Goal: Information Seeking & Learning: Learn about a topic

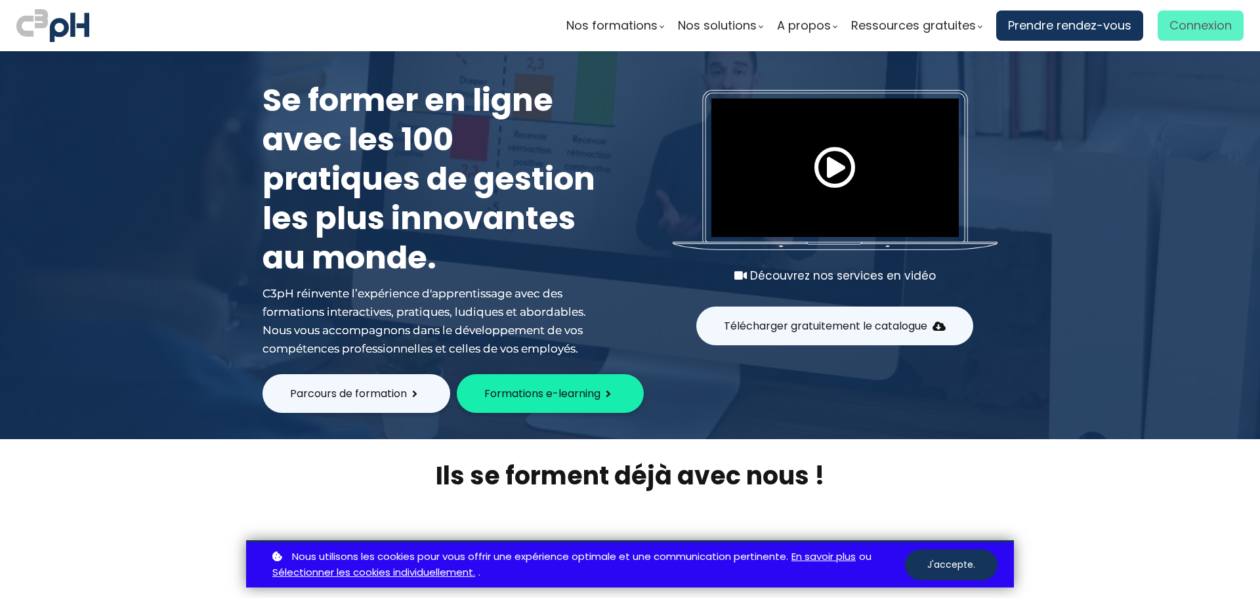
click at [1199, 21] on span "Connexion" at bounding box center [1201, 26] width 62 height 20
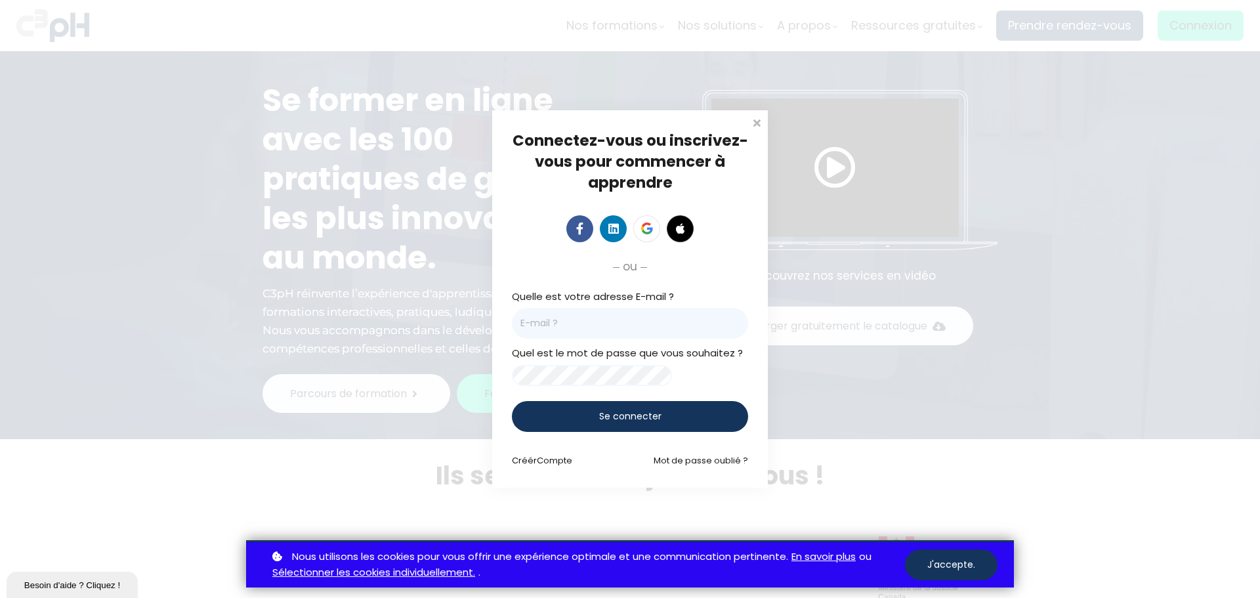
click at [612, 322] on input "email" at bounding box center [630, 323] width 236 height 31
type input "pouletj@picheinc.com"
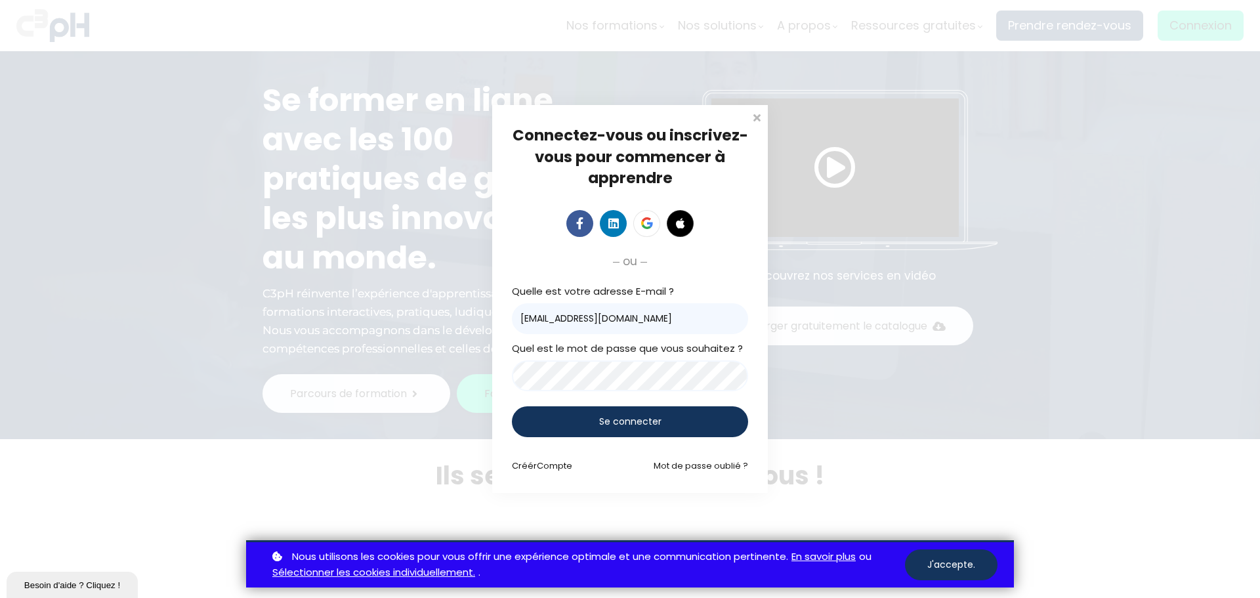
click at [627, 427] on span "Se connecter" at bounding box center [630, 422] width 62 height 14
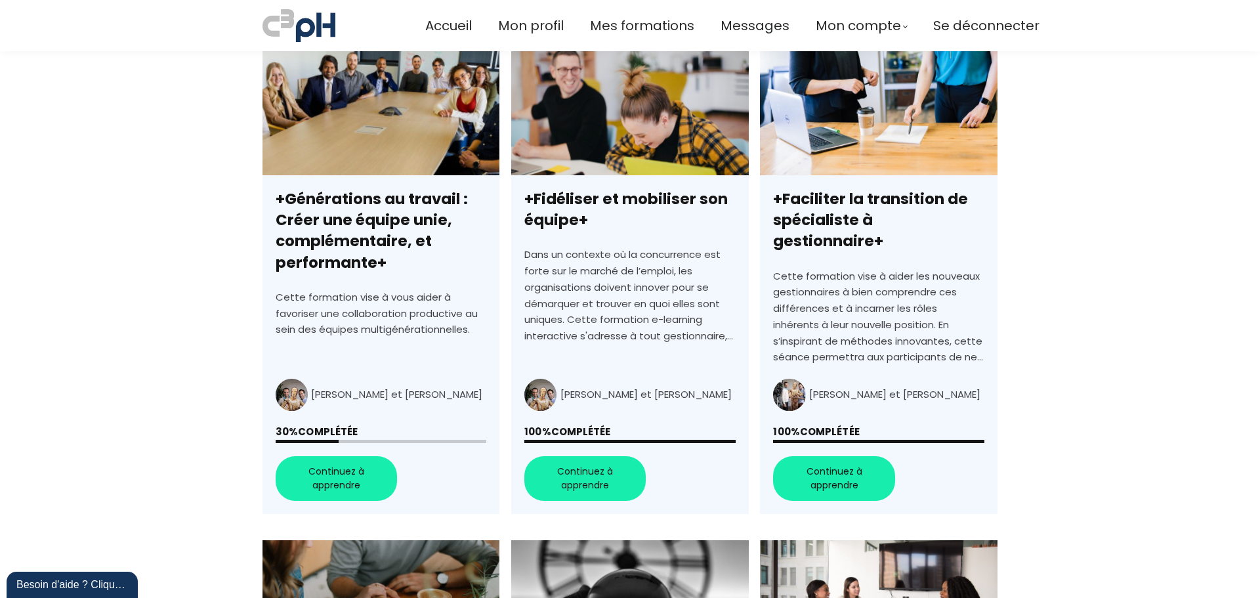
scroll to position [394, 0]
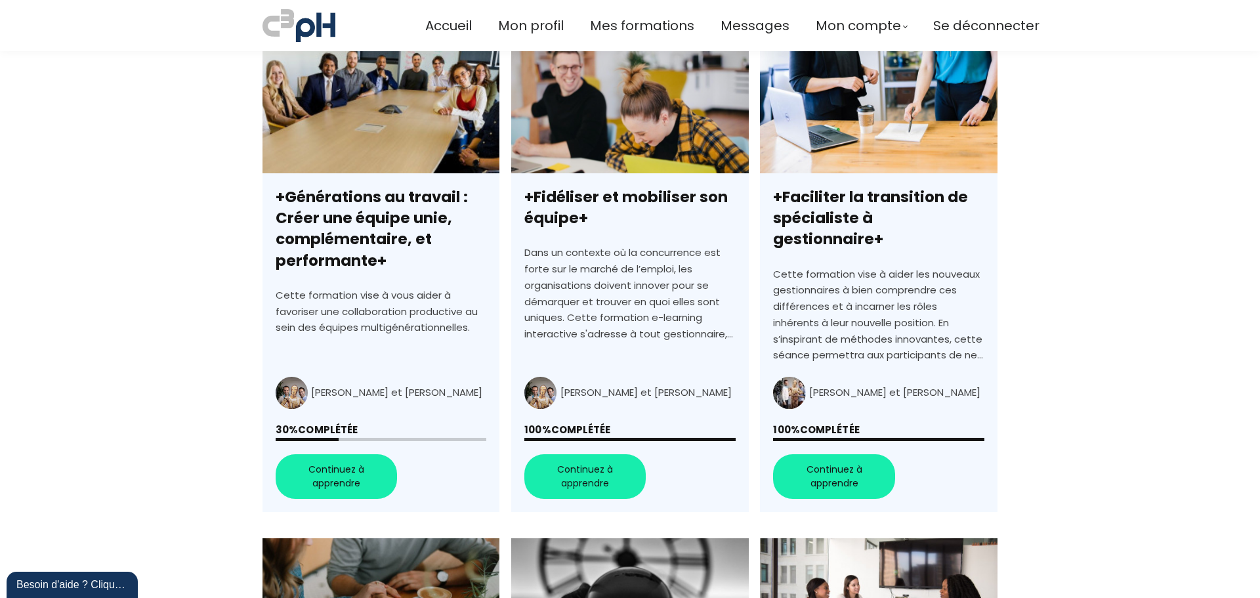
click at [312, 448] on link "+Générations au travail : Créer une équipe unie, complémentaire, et performante+" at bounding box center [381, 276] width 237 height 472
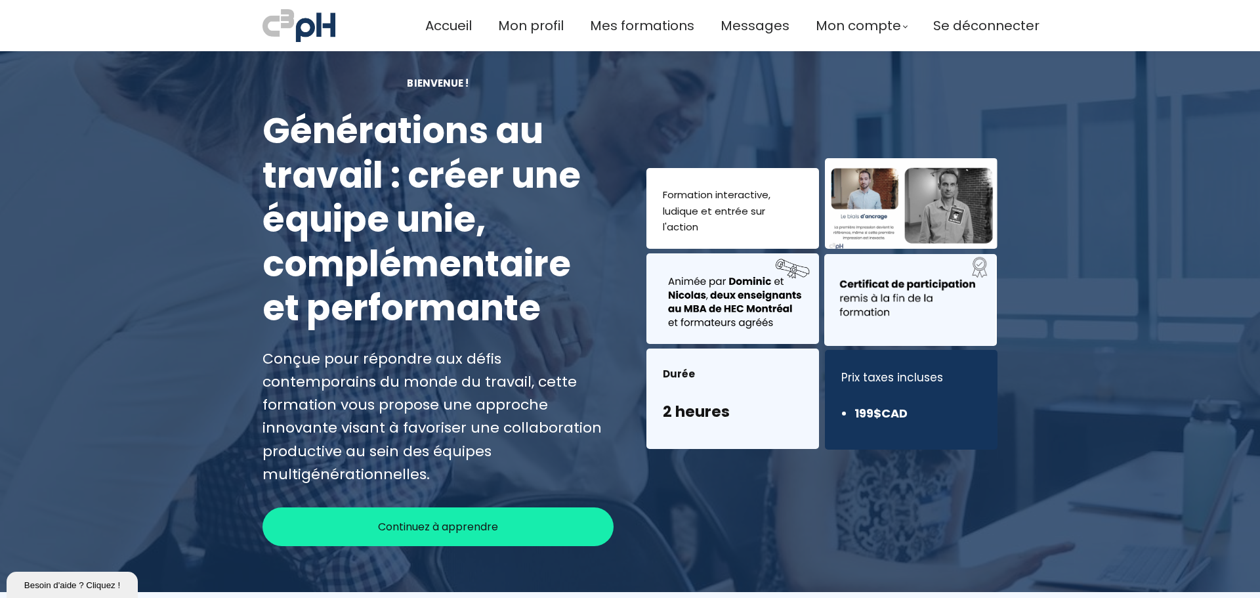
scroll to position [66, 0]
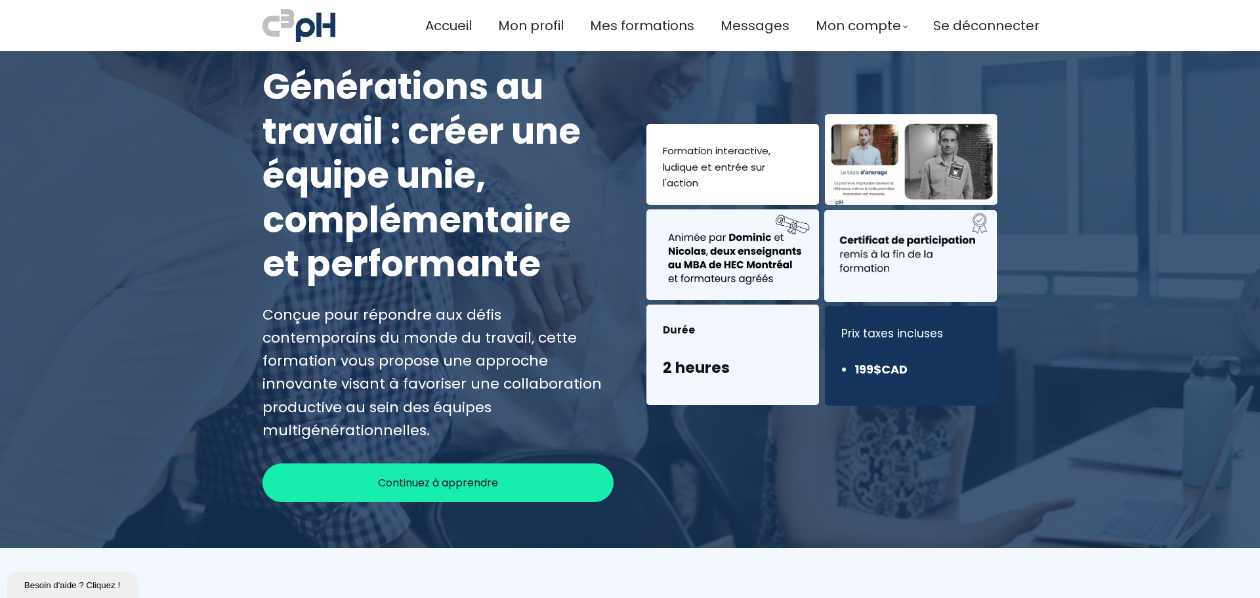
click at [349, 463] on div "Continuez à apprendre" at bounding box center [438, 482] width 351 height 39
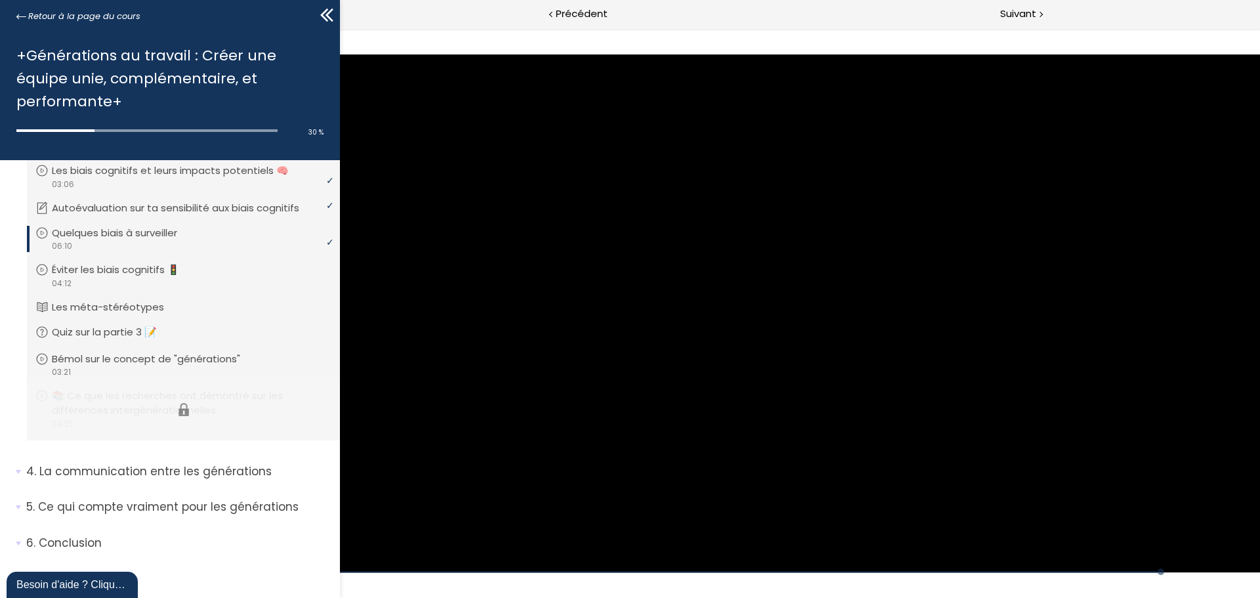
scroll to position [196, 0]
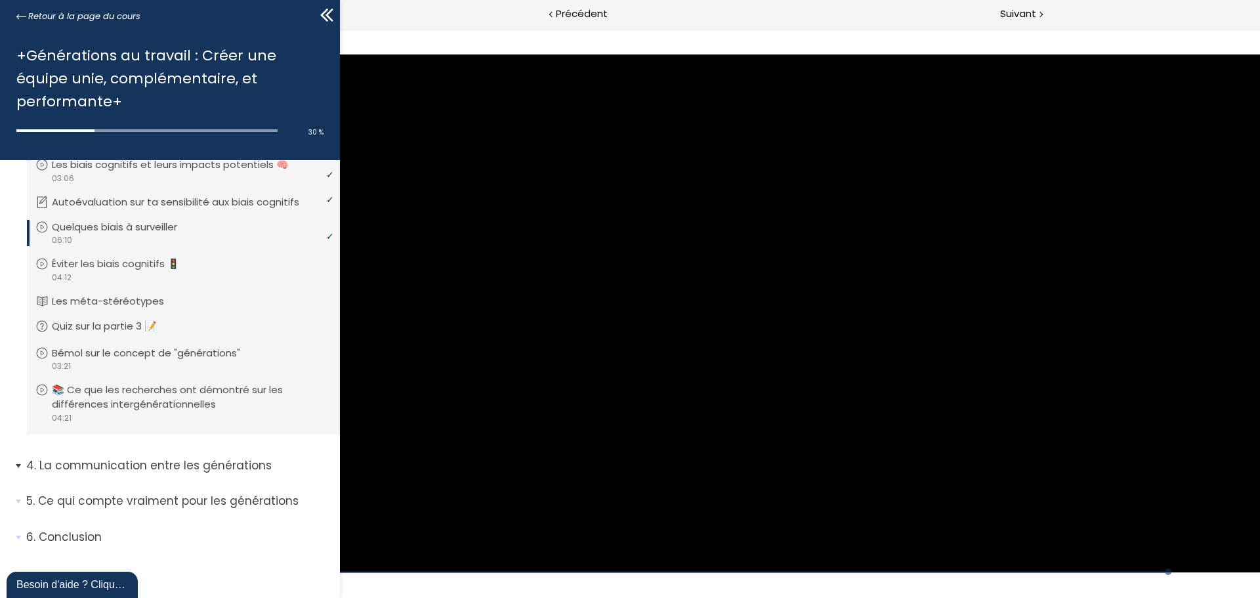
click at [20, 469] on span "4. La communication entre les générations" at bounding box center [178, 471] width 324 height 26
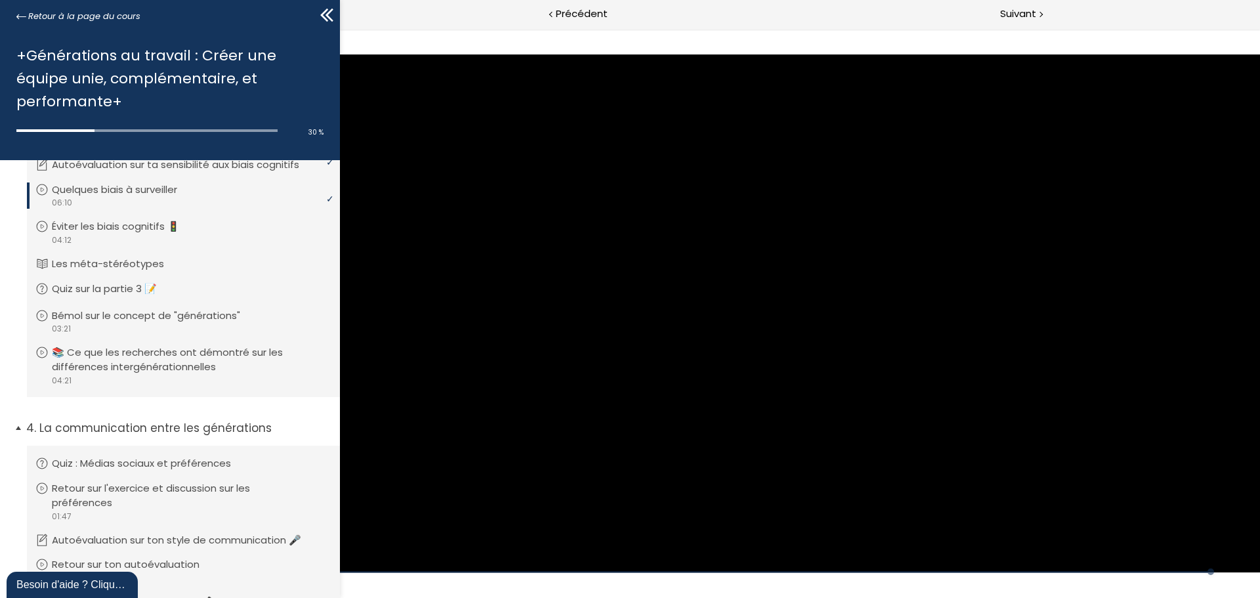
scroll to position [239, 0]
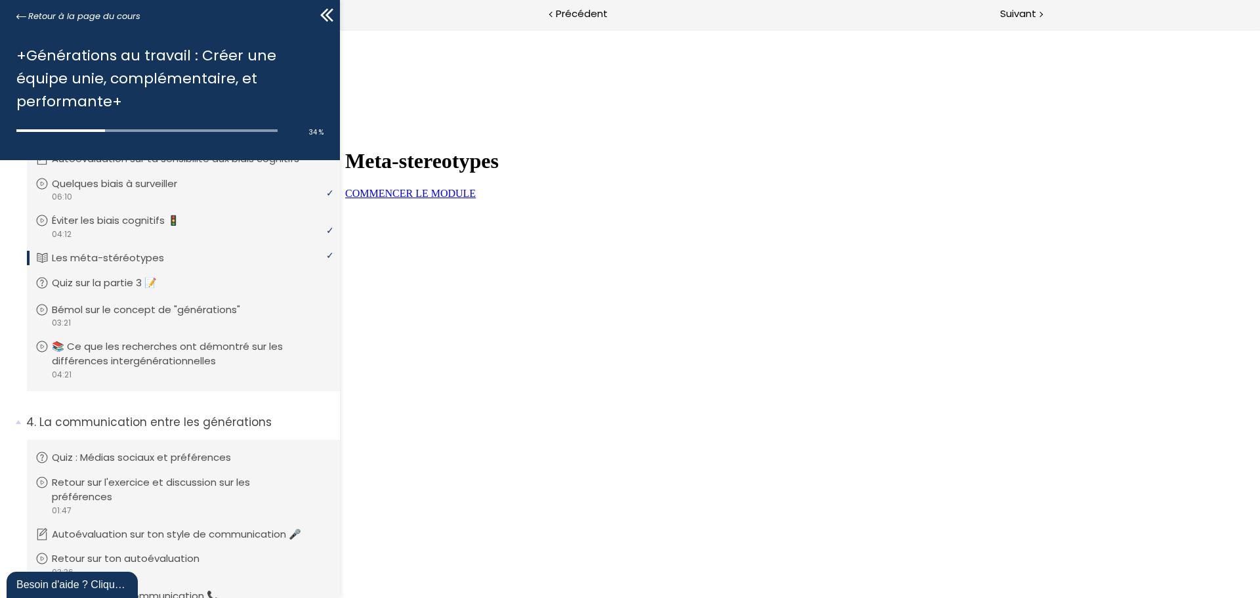
click at [476, 199] on link "COMMENCER LE MODULE" at bounding box center [410, 193] width 131 height 11
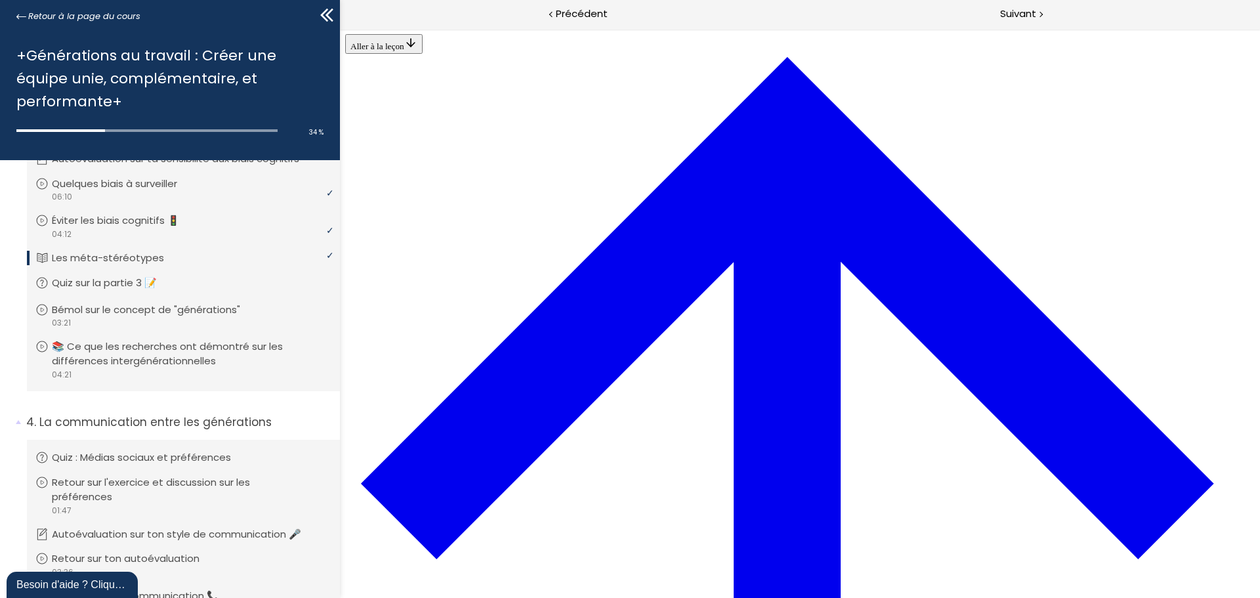
scroll to position [1977, 0]
click at [1026, 12] on span "Suivant" at bounding box center [1018, 14] width 36 height 16
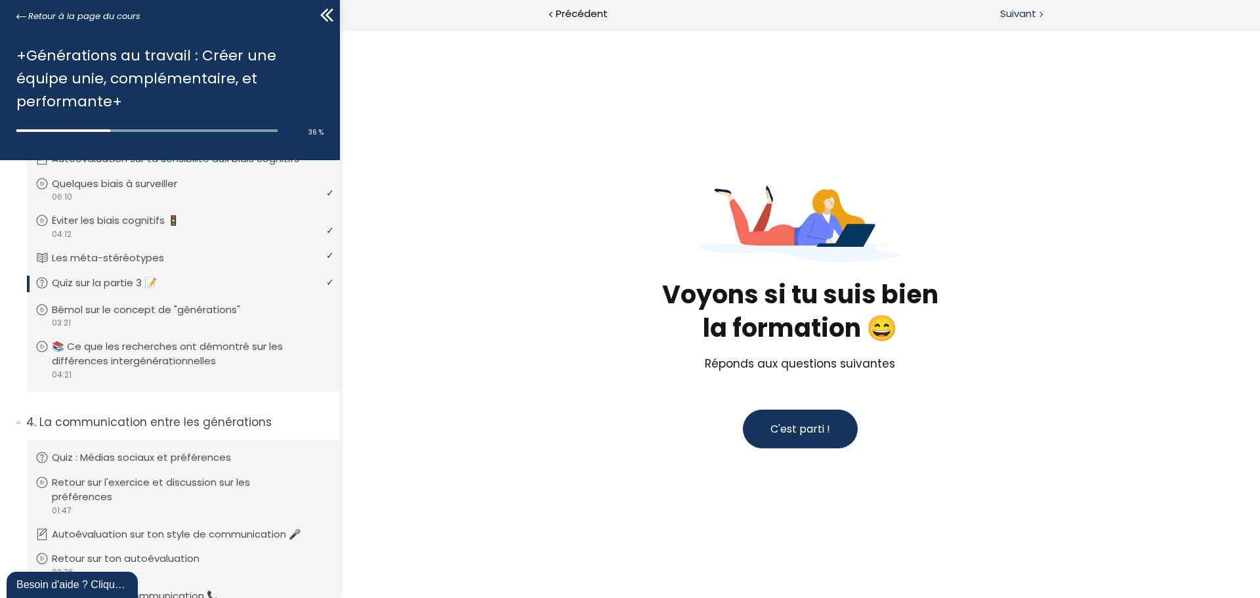
drag, startPoint x: 1020, startPoint y: 13, endPoint x: 687, endPoint y: 3, distance: 333.6
click at [1020, 13] on span "Suivant" at bounding box center [1018, 14] width 36 height 16
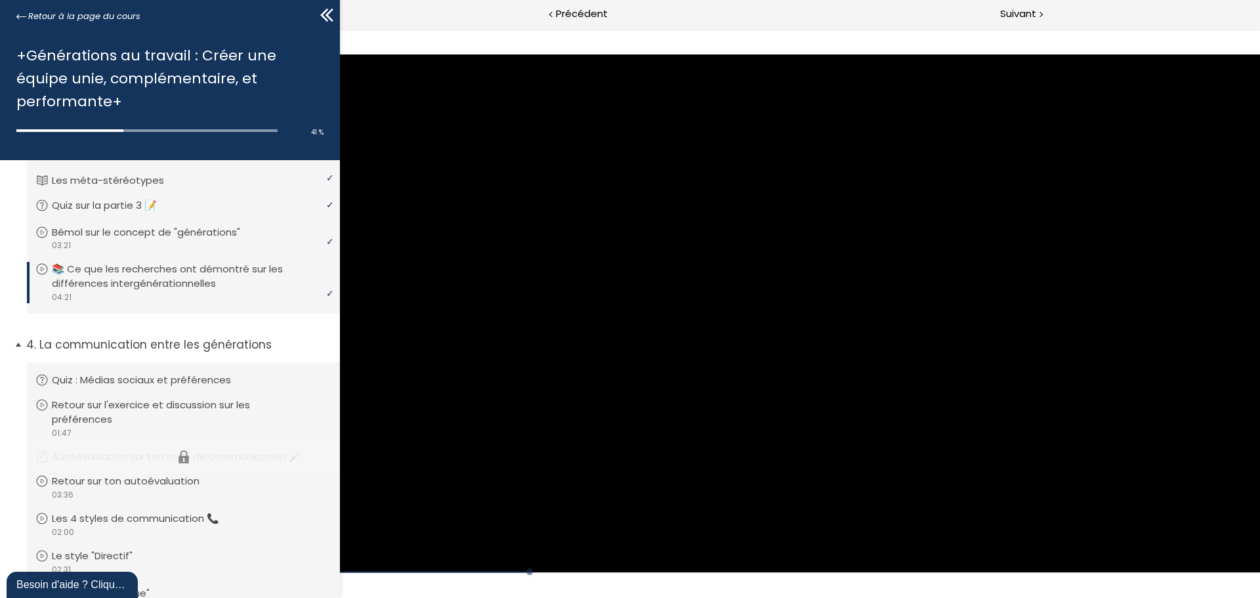
scroll to position [305, 0]
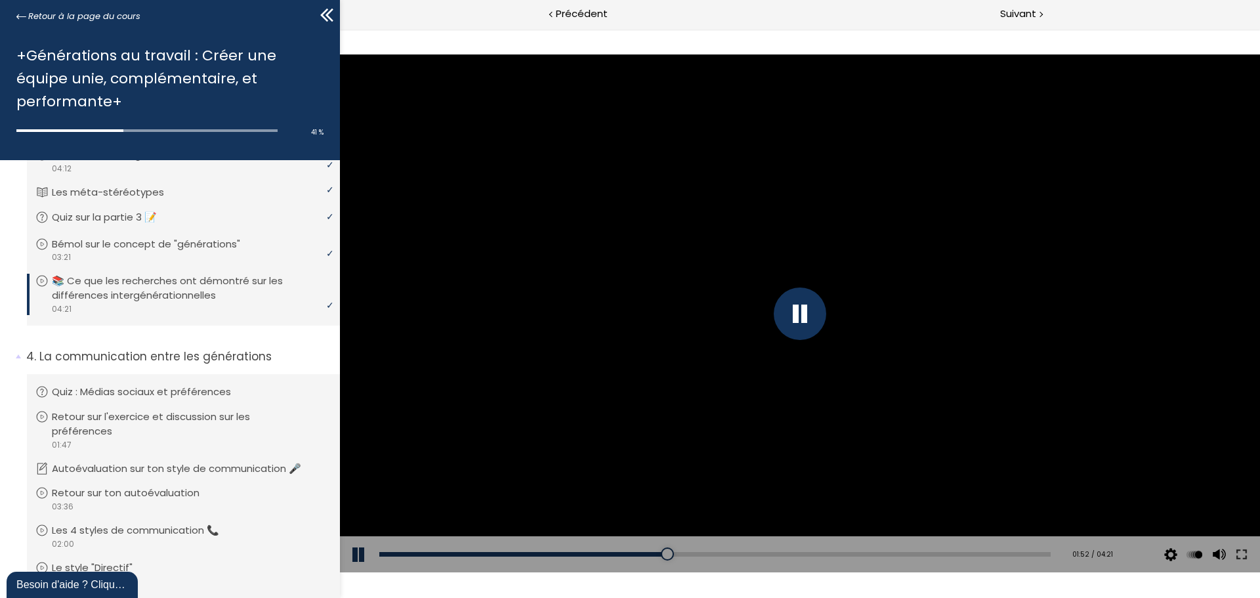
click at [363, 556] on button at bounding box center [359, 554] width 39 height 37
click at [353, 558] on button at bounding box center [359, 554] width 39 height 37
click at [364, 551] on button at bounding box center [359, 554] width 39 height 37
click at [358, 549] on button at bounding box center [359, 554] width 39 height 37
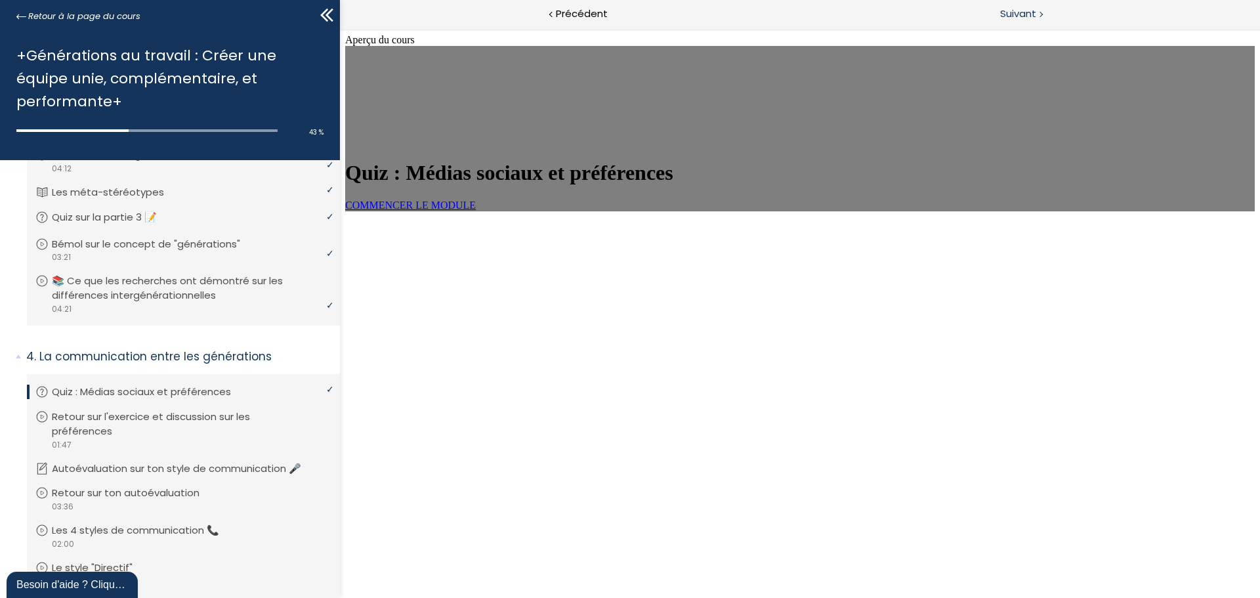
click at [1035, 12] on span "Suivant" at bounding box center [1018, 14] width 36 height 16
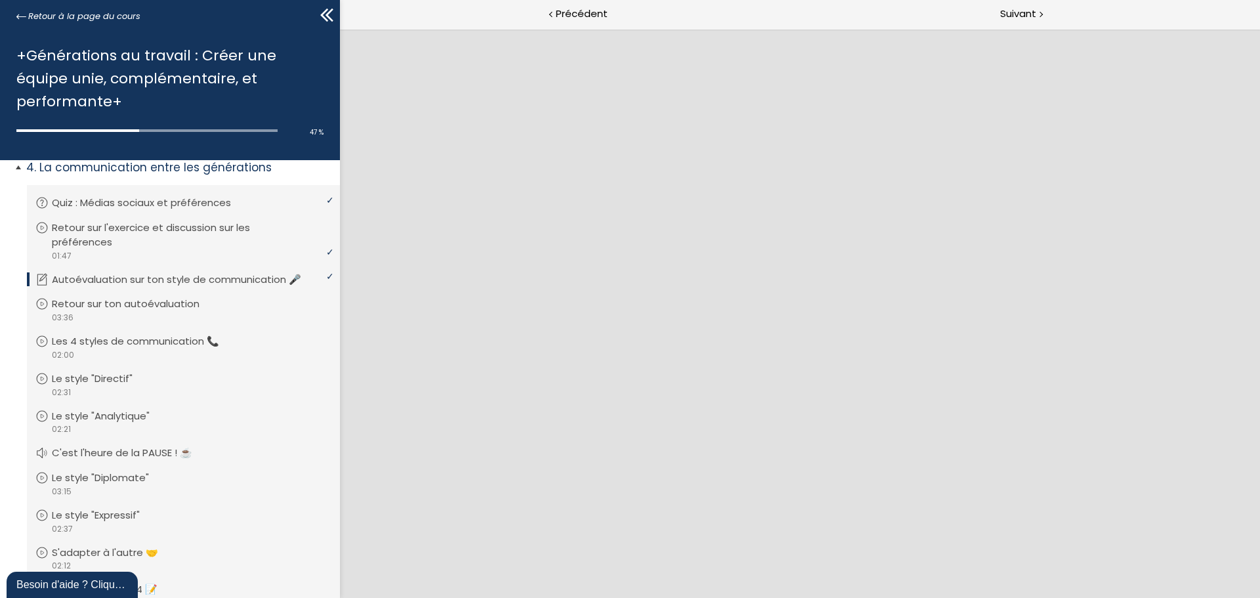
scroll to position [502, 0]
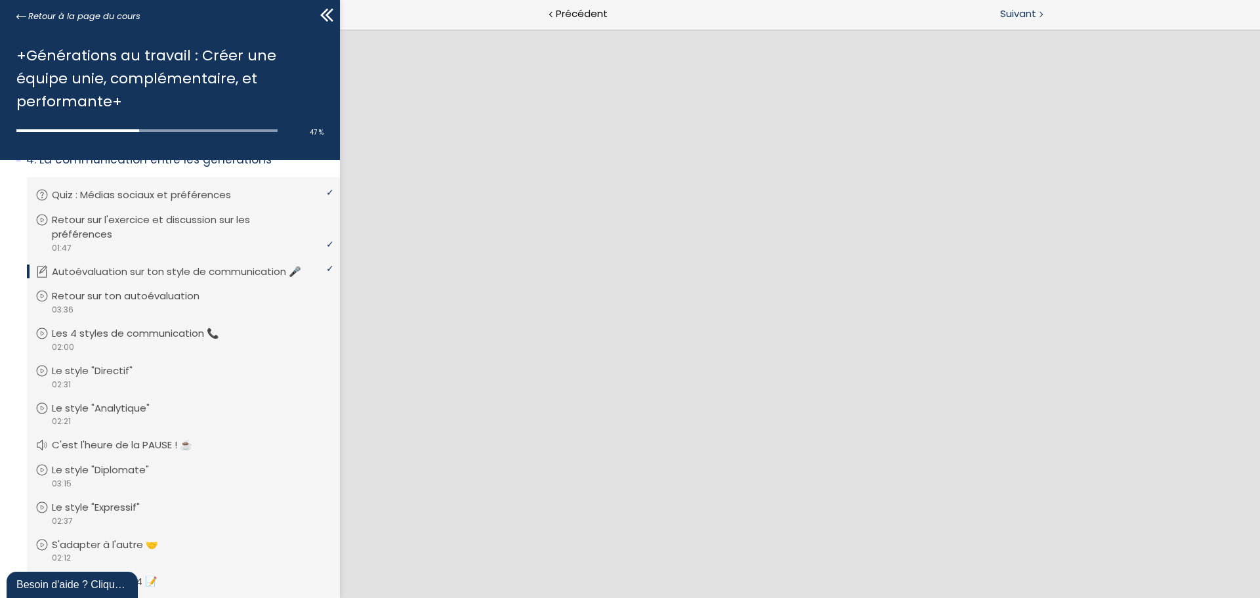
click at [1025, 16] on span "Suivant" at bounding box center [1018, 14] width 36 height 16
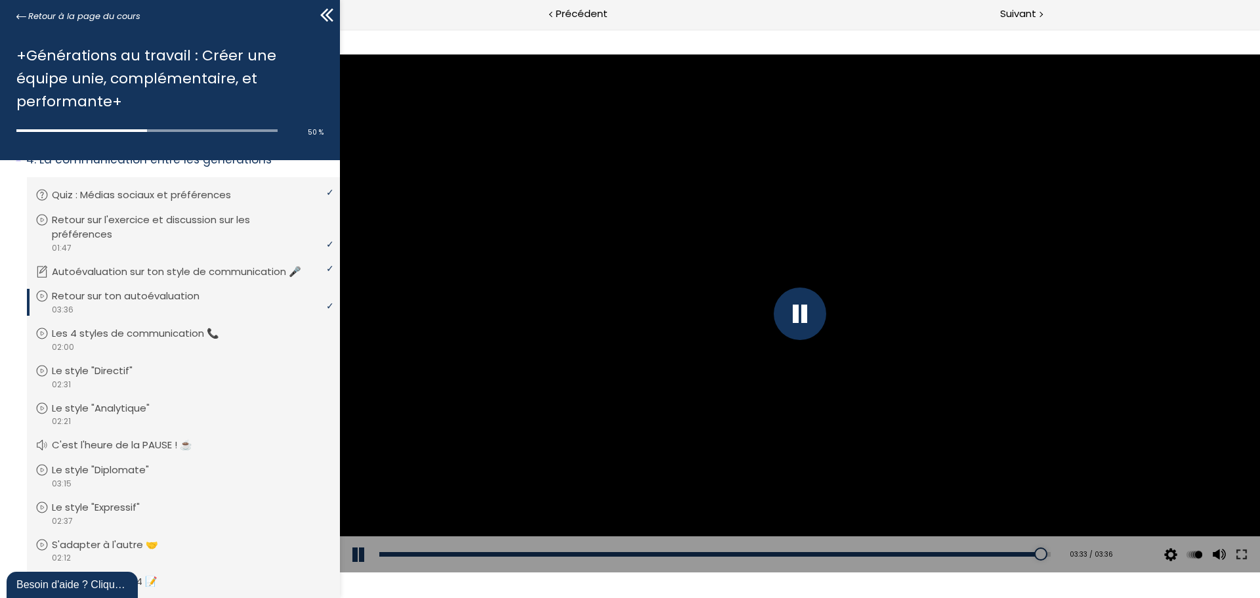
click at [355, 554] on button at bounding box center [359, 554] width 39 height 37
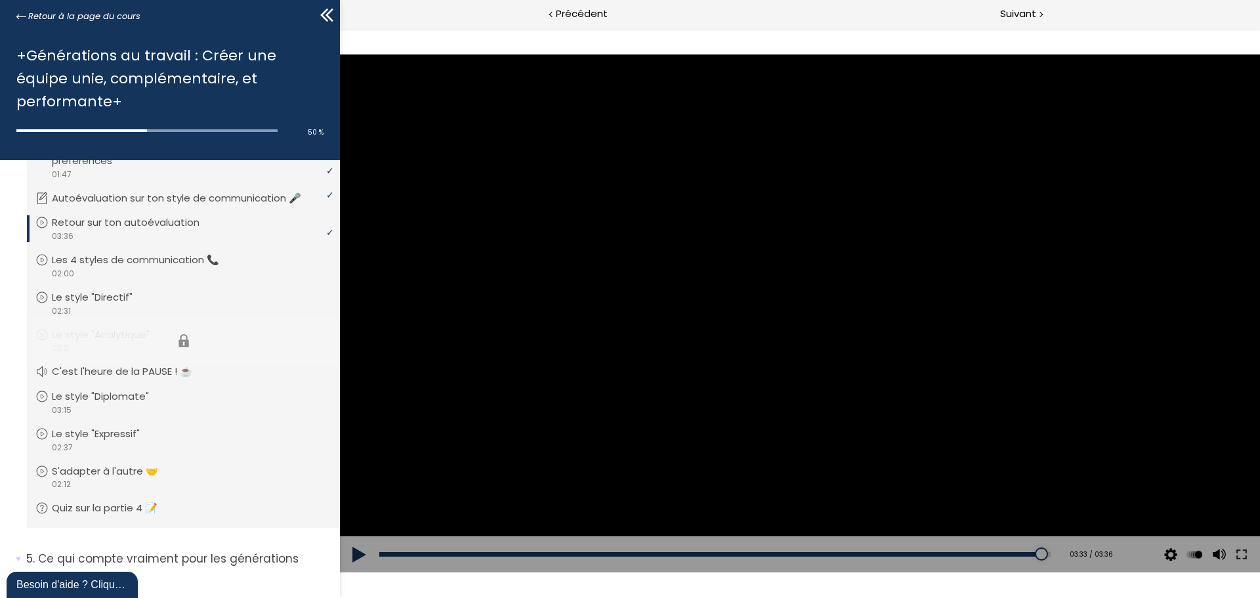
scroll to position [567, 0]
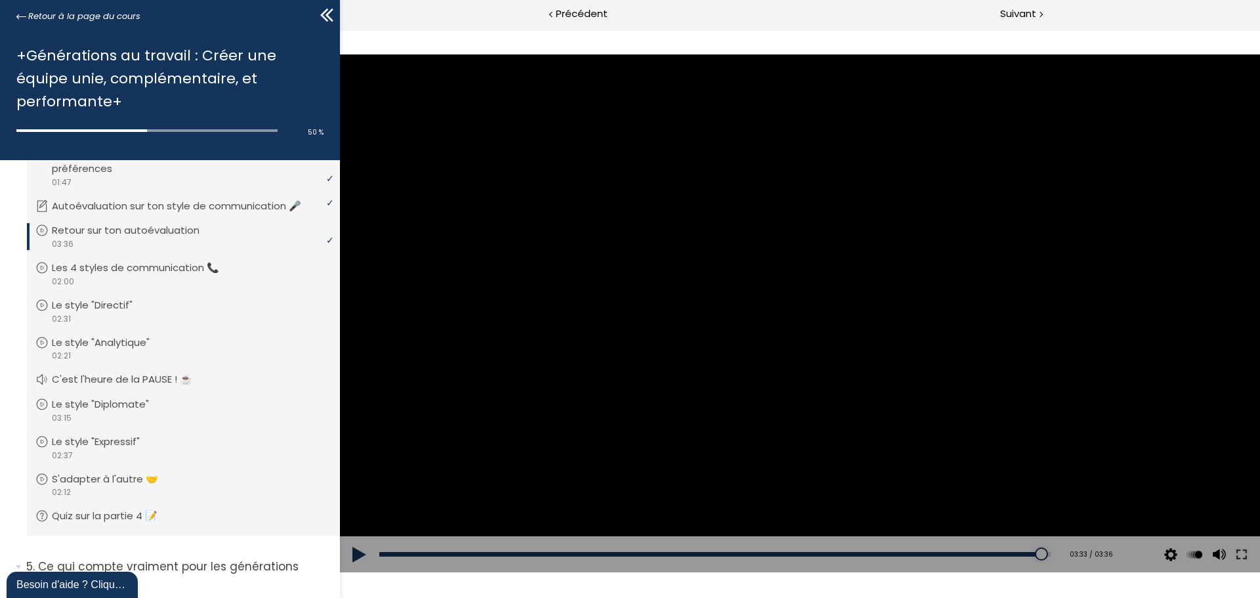
click at [358, 561] on button at bounding box center [359, 554] width 39 height 37
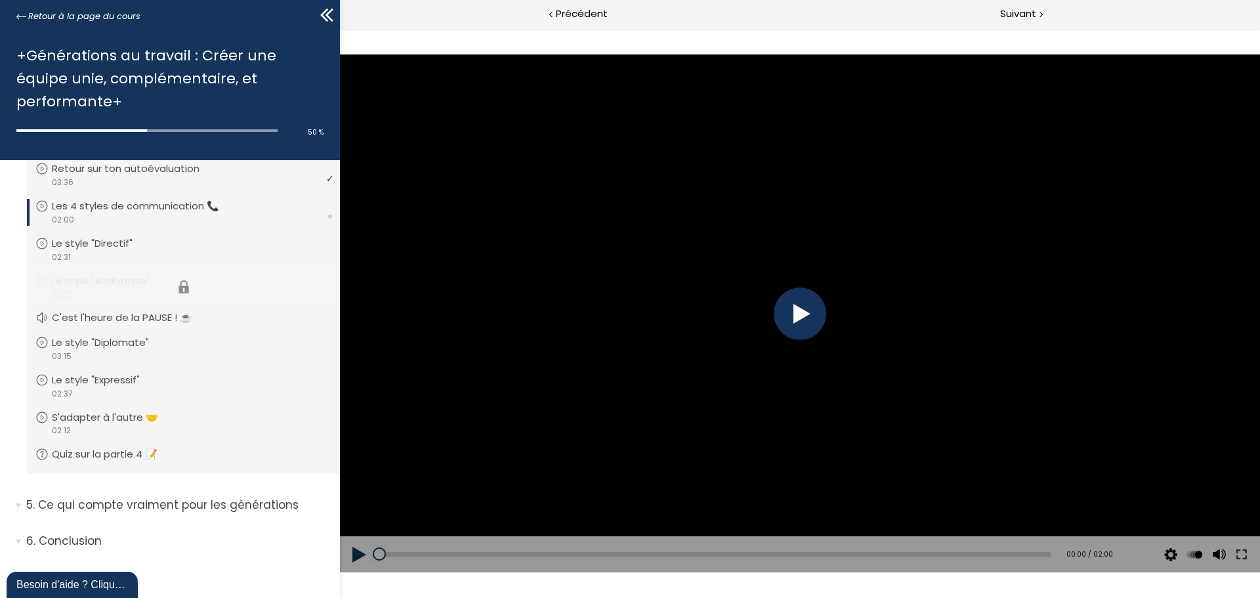
scroll to position [633, 0]
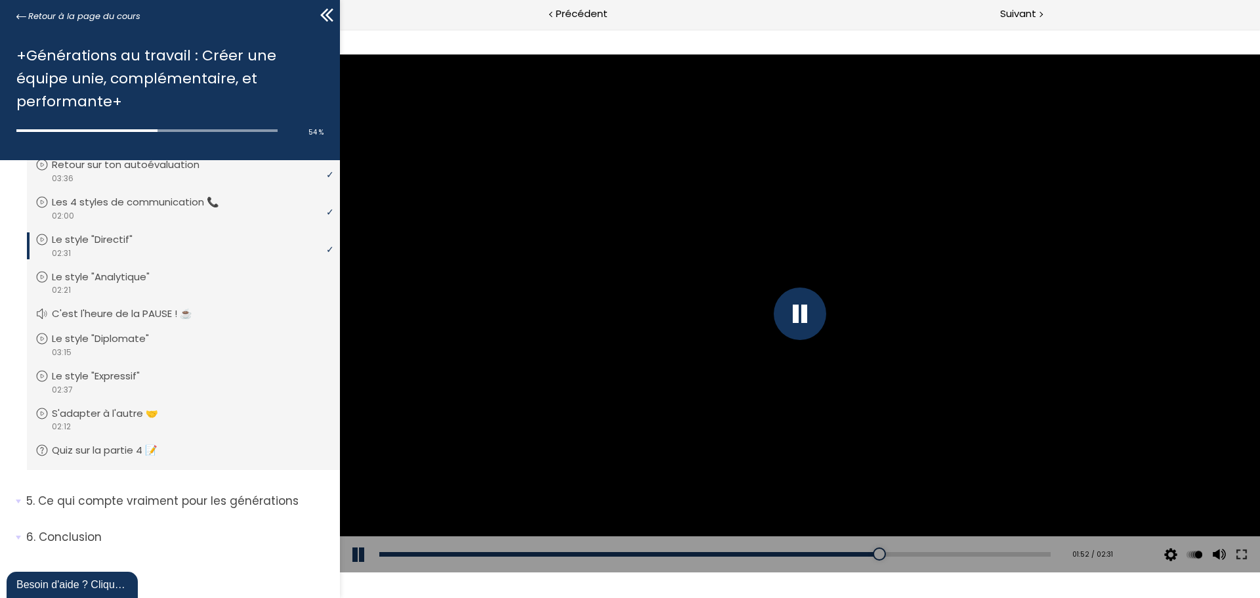
click at [800, 322] on div at bounding box center [800, 314] width 53 height 53
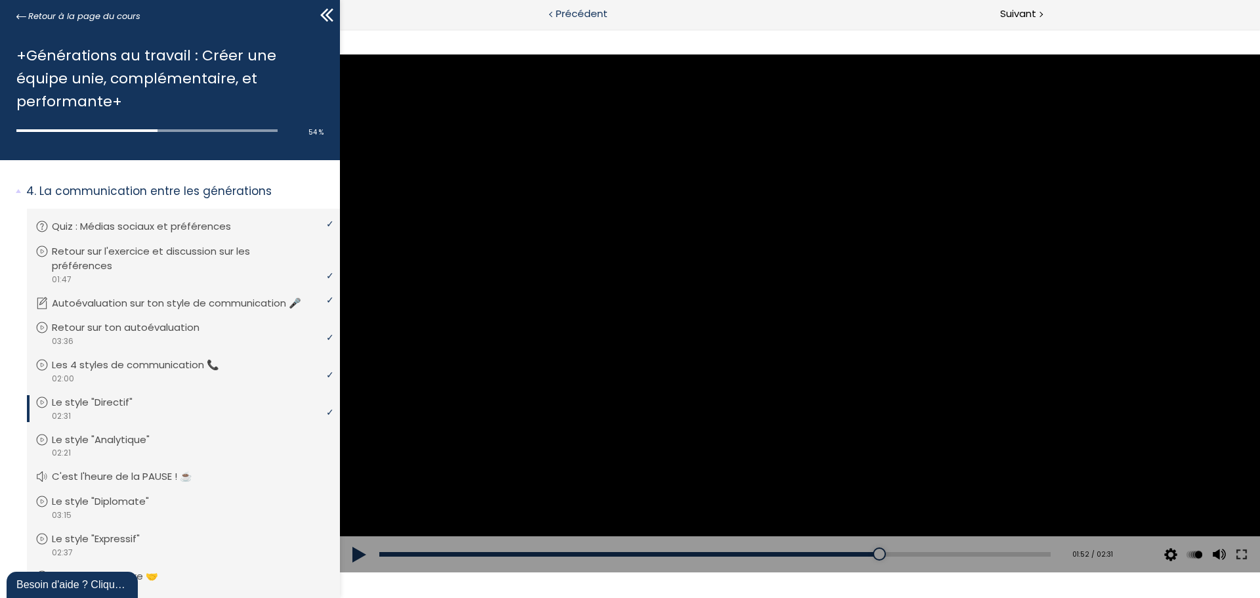
scroll to position [395, 0]
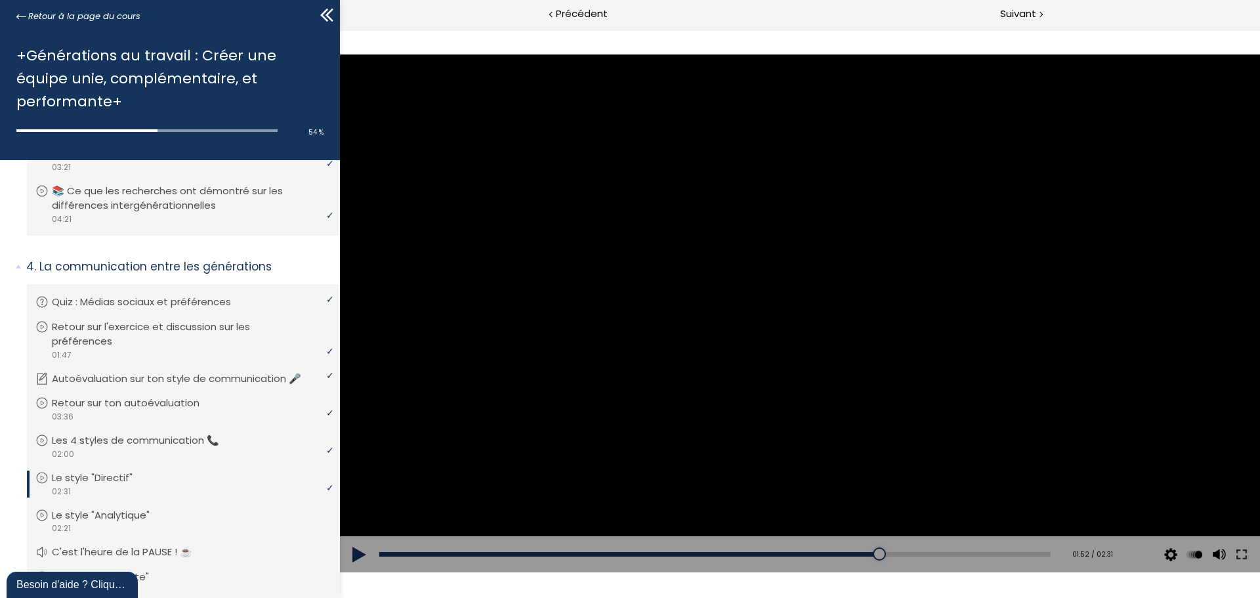
click at [354, 549] on button at bounding box center [359, 554] width 39 height 37
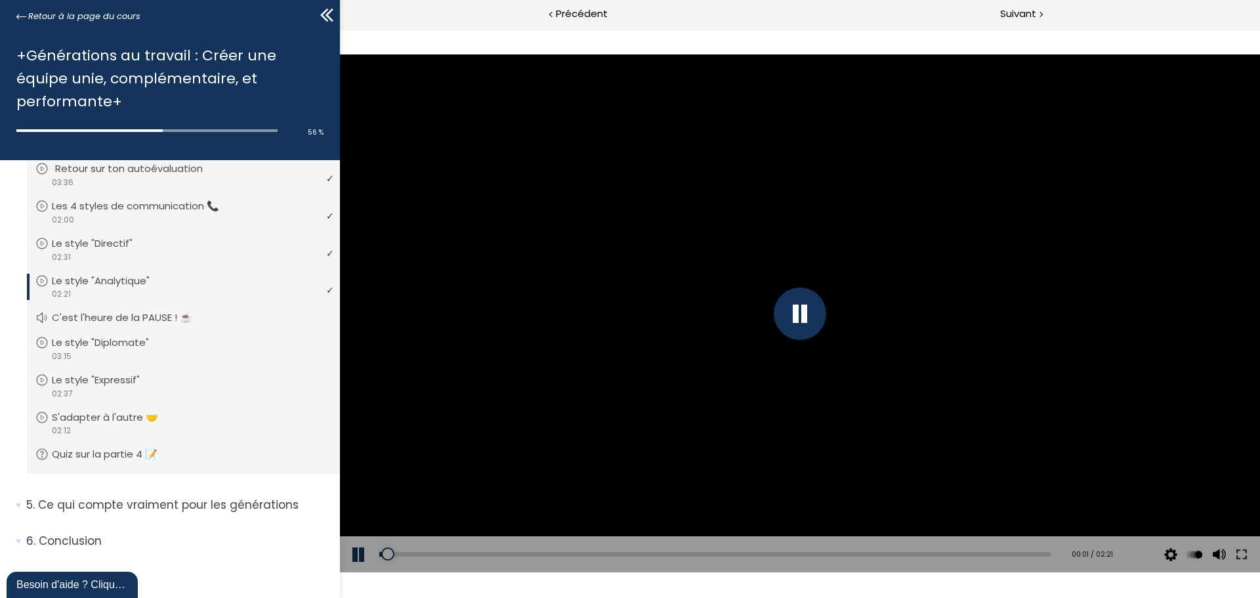
scroll to position [633, 0]
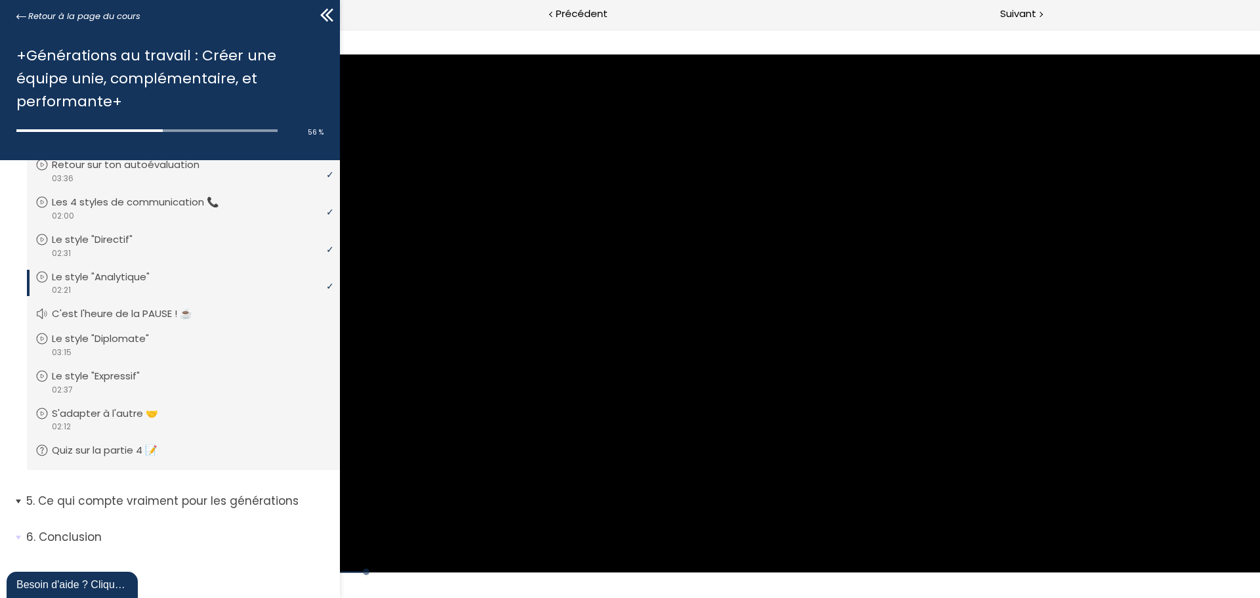
click at [19, 499] on span "5. Ce qui compte vraiment pour les générations" at bounding box center [178, 506] width 324 height 26
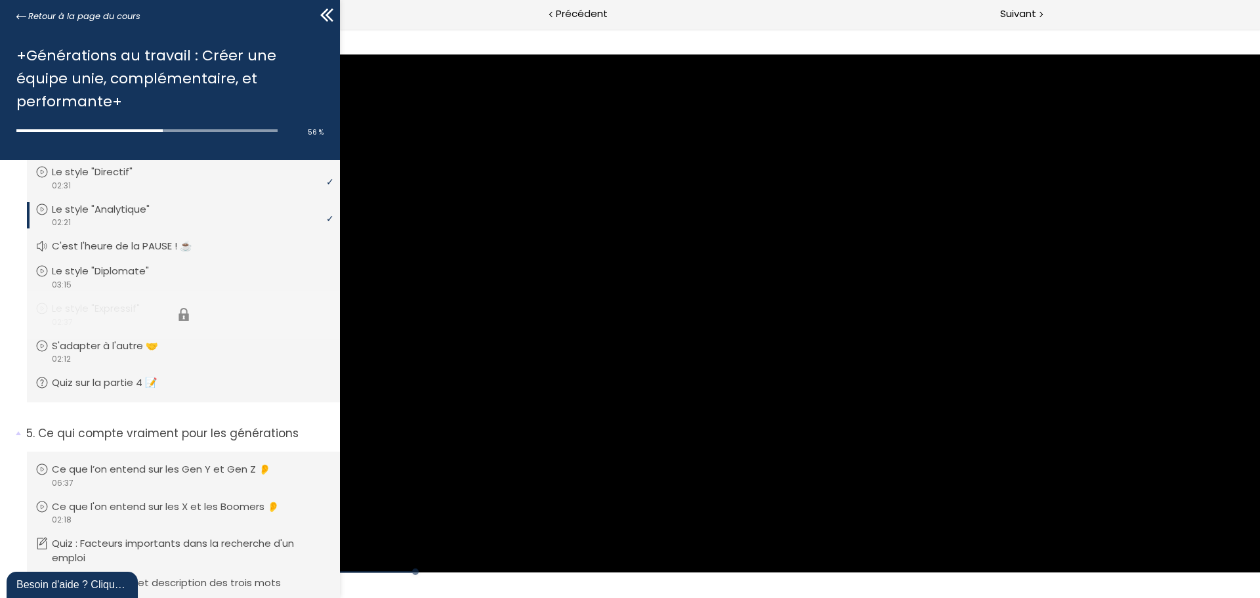
scroll to position [698, 0]
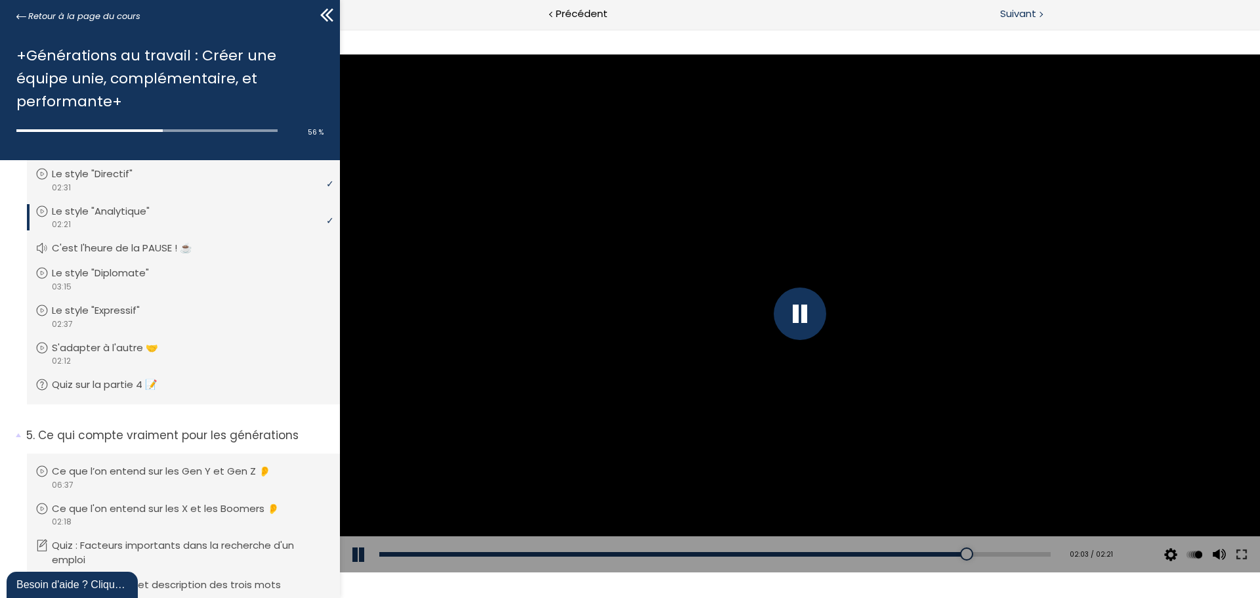
click at [1018, 14] on span "Suivant" at bounding box center [1018, 14] width 36 height 16
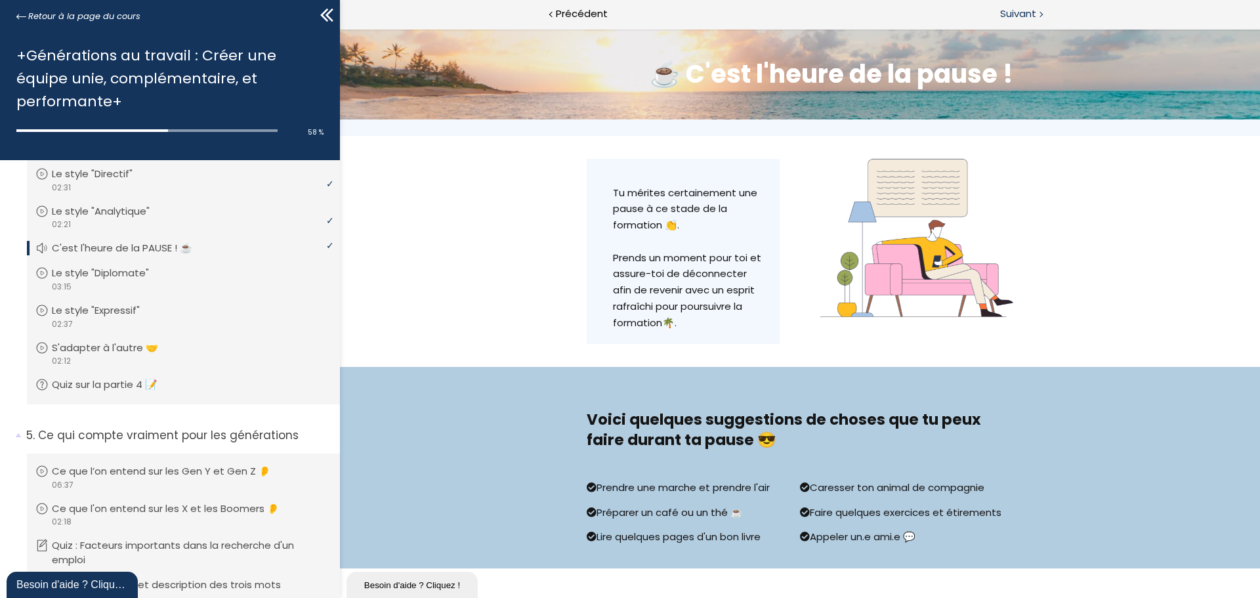
click at [1025, 15] on span "Suivant" at bounding box center [1018, 14] width 36 height 16
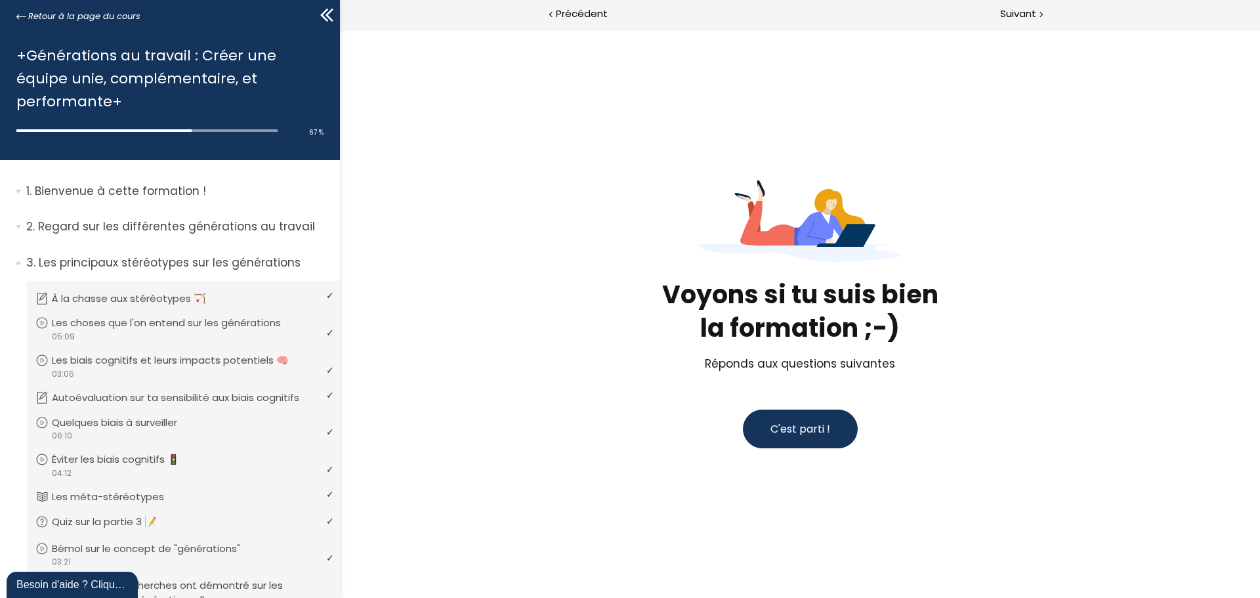
scroll to position [698, 0]
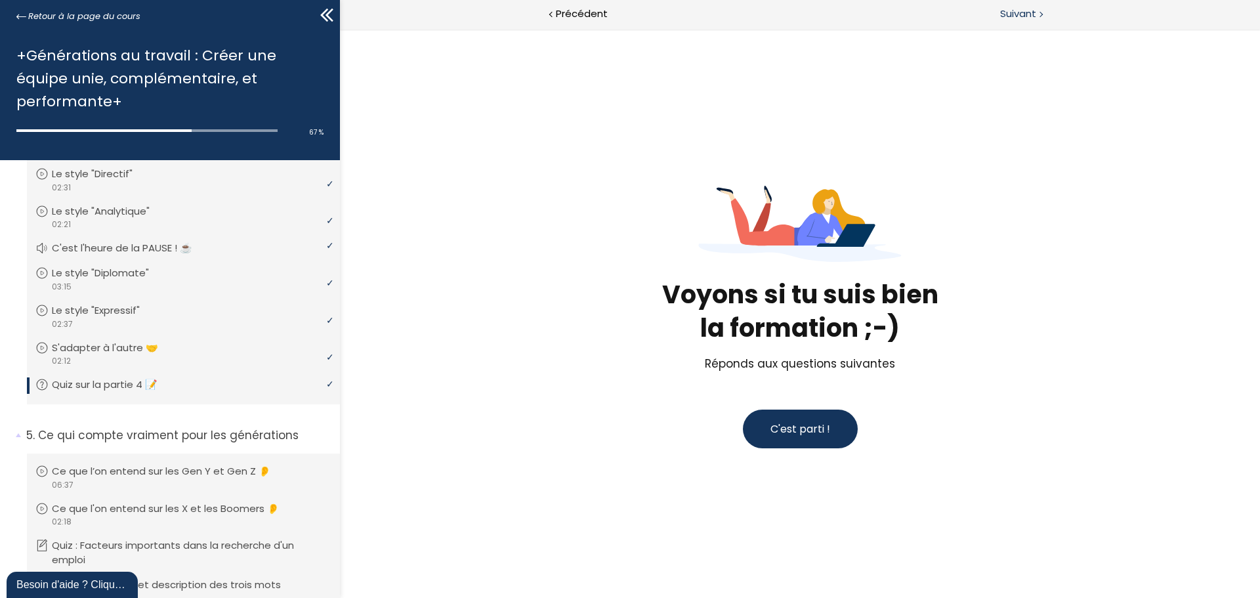
click at [1013, 14] on span "Suivant" at bounding box center [1018, 14] width 36 height 16
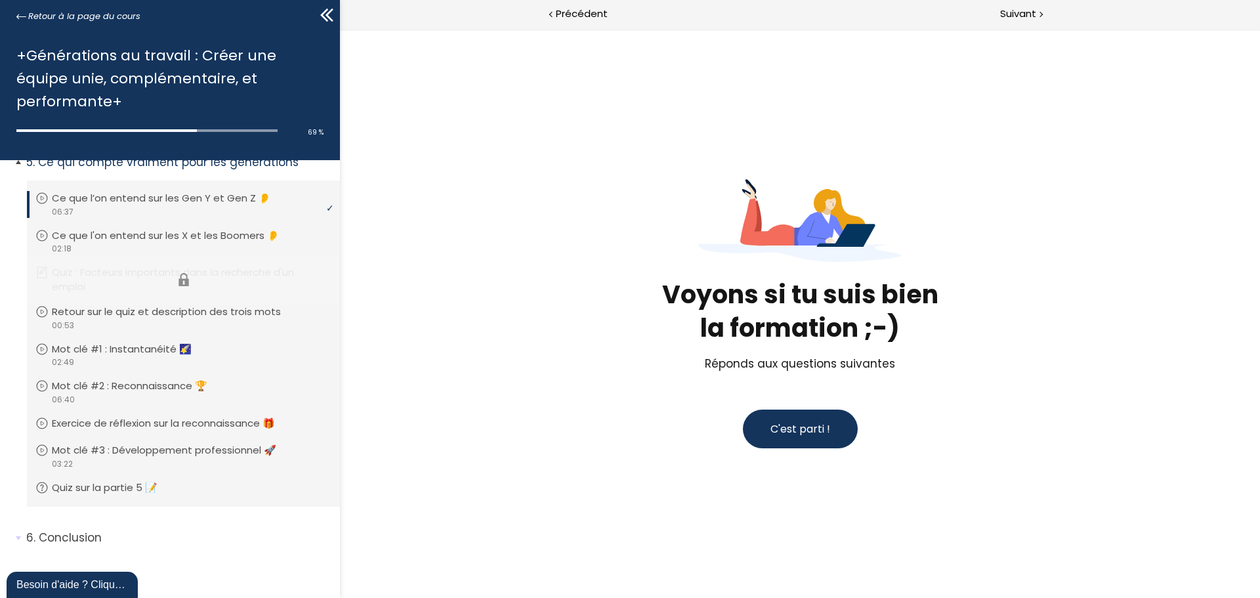
scroll to position [972, 0]
